Goal: Task Accomplishment & Management: Complete application form

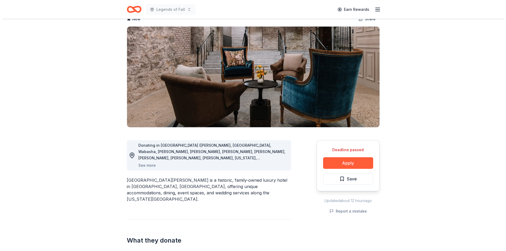
scroll to position [26, 0]
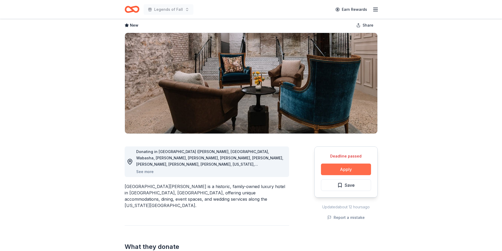
click at [346, 166] on button "Apply" at bounding box center [346, 170] width 50 height 12
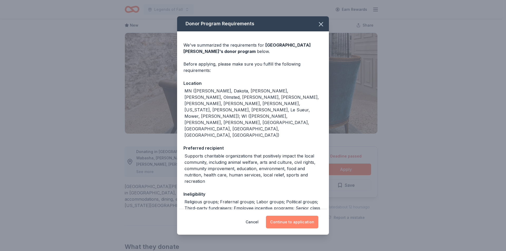
click at [295, 220] on button "Continue to application" at bounding box center [292, 222] width 52 height 13
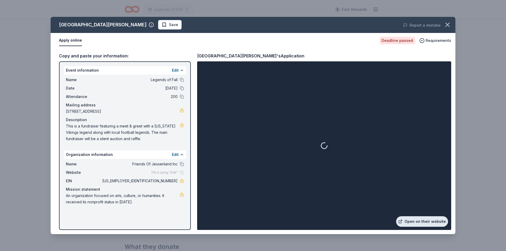
click at [417, 221] on link "Open on their website" at bounding box center [422, 222] width 52 height 11
